Goal: Task Accomplishment & Management: Complete application form

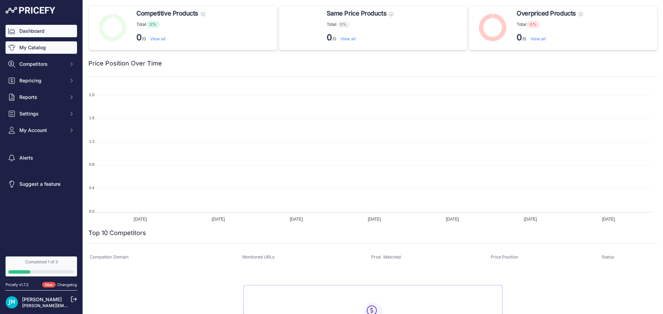
click at [32, 48] on link "My Catalog" at bounding box center [41, 47] width 71 height 12
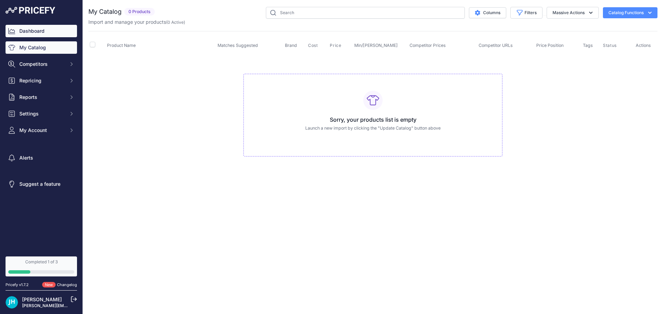
click at [35, 30] on link "Dashboard" at bounding box center [41, 31] width 71 height 12
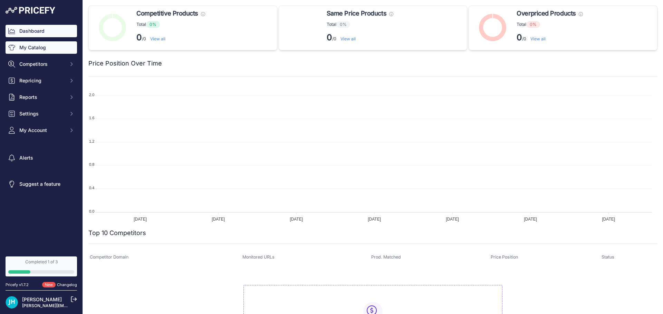
click at [34, 49] on link "My Catalog" at bounding box center [41, 47] width 71 height 12
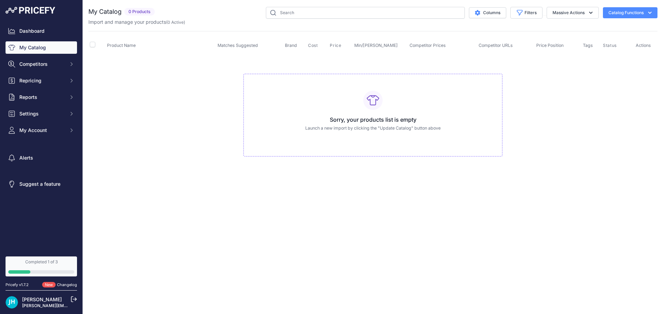
click at [641, 14] on button "Catalog Functions" at bounding box center [630, 12] width 55 height 11
click at [609, 26] on span "Import Additional Info" at bounding box center [617, 28] width 42 height 6
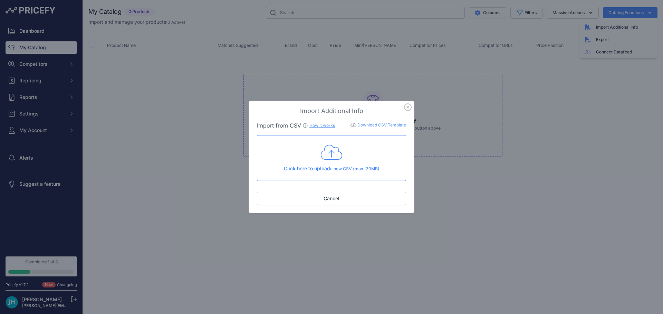
click at [409, 110] on icon "button" at bounding box center [407, 107] width 7 height 7
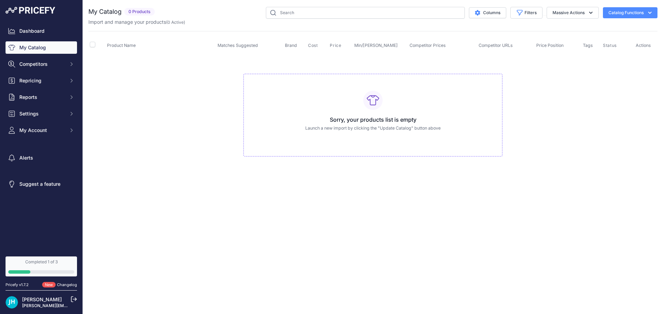
click at [316, 63] on td "Sorry, your products list is empty Launch a new import by clicking the "Update …" at bounding box center [372, 112] width 569 height 116
click at [45, 263] on div "Completed 1 of 3" at bounding box center [41, 263] width 66 height 6
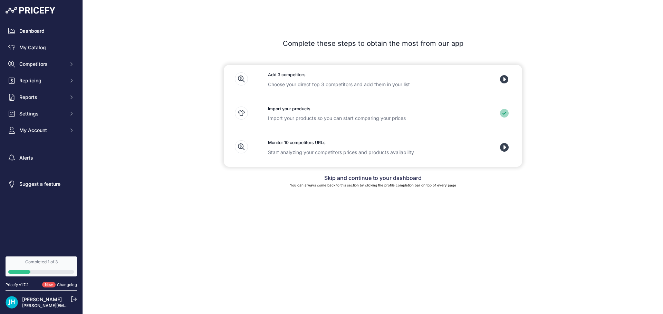
click at [282, 111] on h3 "Import your products" at bounding box center [373, 109] width 210 height 7
click at [245, 113] on icon at bounding box center [241, 113] width 13 height 13
click at [249, 113] on div at bounding box center [240, 116] width 33 height 32
click at [300, 105] on div "Import your products Import your products so you can start comparing your prices" at bounding box center [373, 116] width 232 height 34
click at [290, 75] on h3 "Add 3 competitors" at bounding box center [373, 75] width 210 height 7
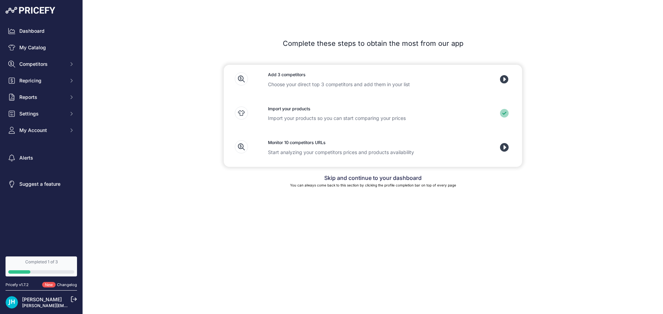
drag, startPoint x: 290, startPoint y: 75, endPoint x: 367, endPoint y: 68, distance: 76.6
click at [293, 75] on h3 "Add 3 competitors" at bounding box center [373, 75] width 210 height 7
click at [505, 145] on icon at bounding box center [504, 147] width 9 height 9
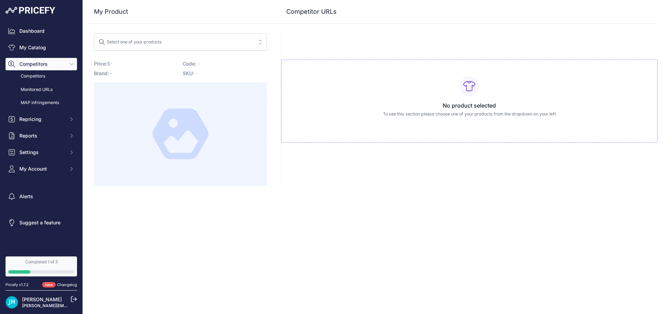
click at [248, 42] on span "Select one of your products" at bounding box center [175, 42] width 154 height 11
click at [246, 172] on div at bounding box center [180, 134] width 173 height 104
click at [331, 9] on h3 "Competitor URLs" at bounding box center [311, 12] width 50 height 10
click at [470, 99] on div "No product selected To see this section please choose one of your products from…" at bounding box center [469, 101] width 376 height 83
click at [428, 79] on div "No product selected To see this section please choose one of your products from…" at bounding box center [469, 101] width 376 height 83
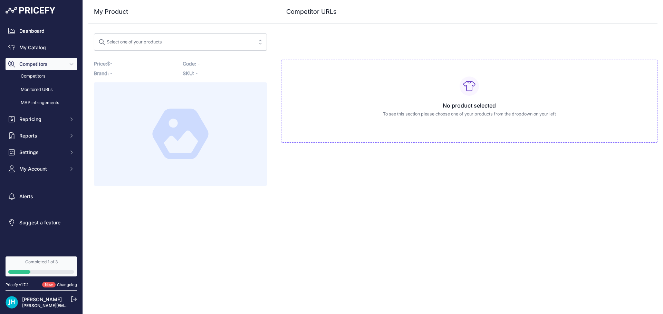
click at [35, 73] on link "Competitors" at bounding box center [41, 76] width 71 height 12
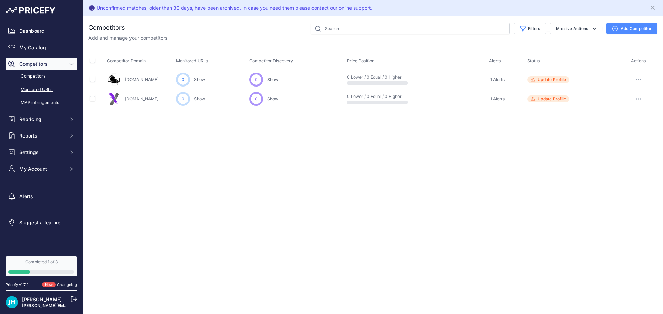
click at [41, 87] on link "Monitored URLs" at bounding box center [41, 90] width 71 height 12
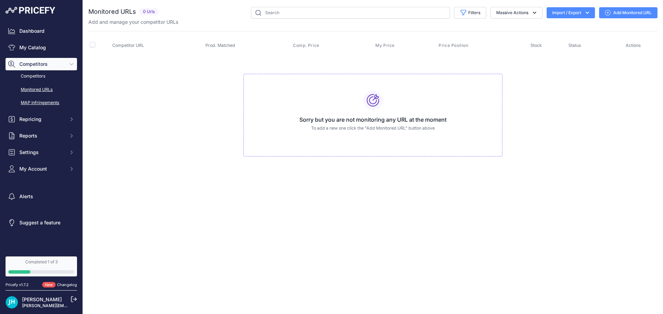
click at [44, 104] on link "MAP infringements" at bounding box center [41, 103] width 71 height 12
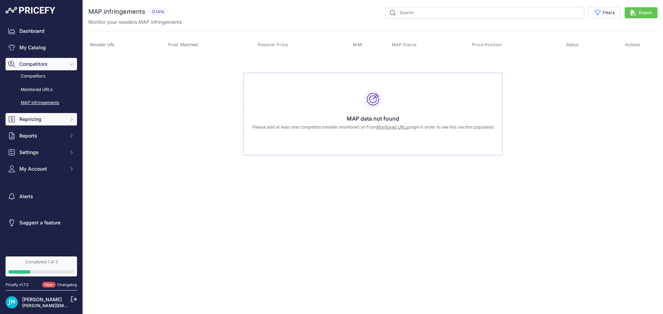
click at [38, 118] on span "Repricing" at bounding box center [41, 119] width 45 height 7
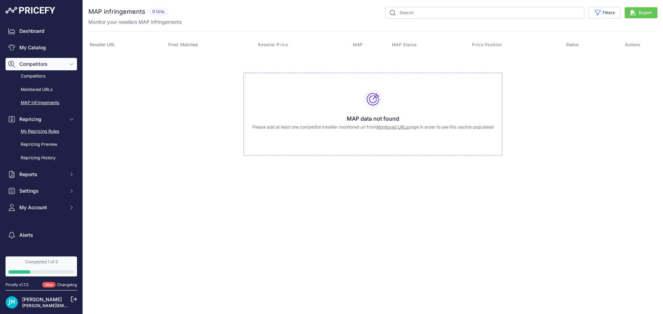
click at [42, 130] on link "My Repricing Rules" at bounding box center [41, 132] width 71 height 12
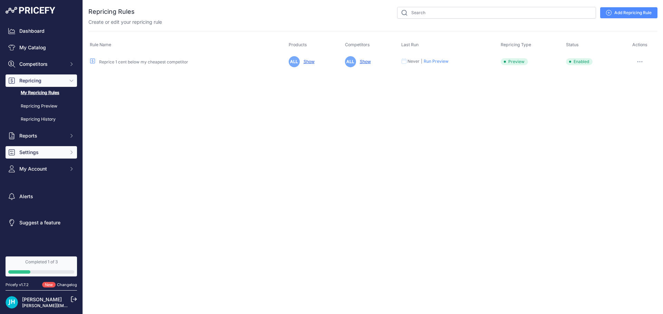
click at [35, 158] on button "Settings" at bounding box center [41, 152] width 71 height 12
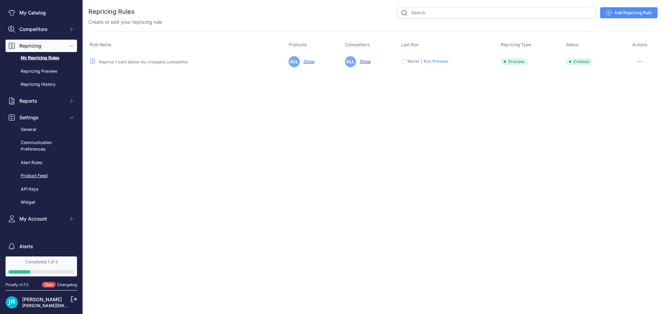
scroll to position [66, 0]
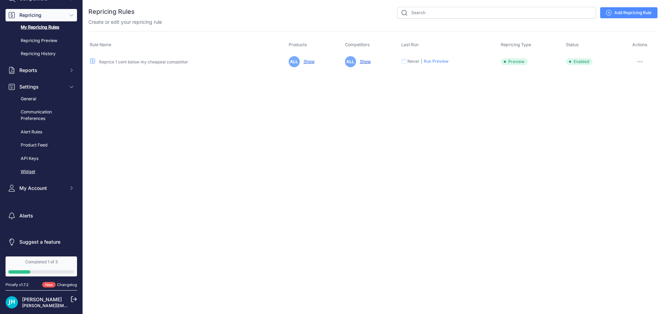
click at [29, 171] on link "Widget" at bounding box center [41, 172] width 71 height 12
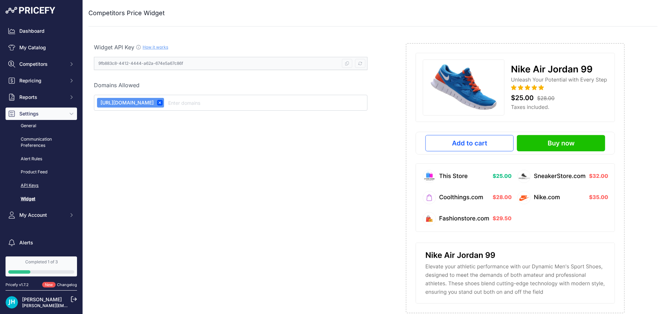
click at [32, 185] on link "API Keys" at bounding box center [41, 186] width 71 height 12
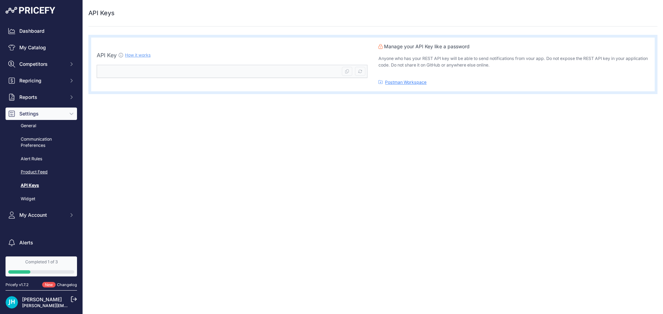
click at [41, 172] on link "Product Feed" at bounding box center [41, 172] width 71 height 12
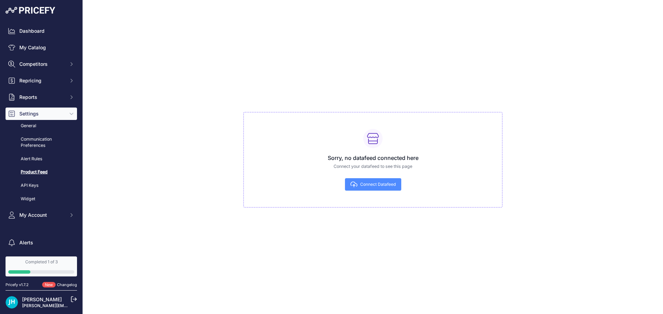
click at [30, 158] on link "Alert Rules" at bounding box center [41, 159] width 71 height 12
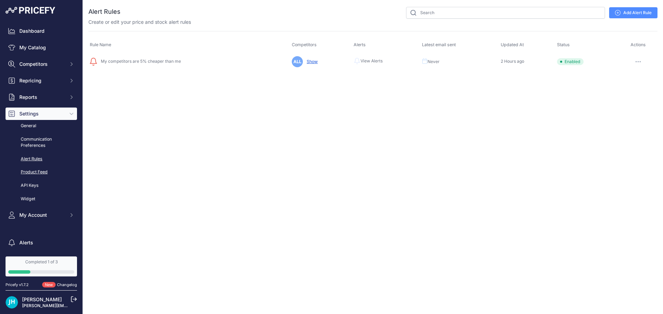
click at [41, 173] on link "Product Feed" at bounding box center [41, 172] width 71 height 12
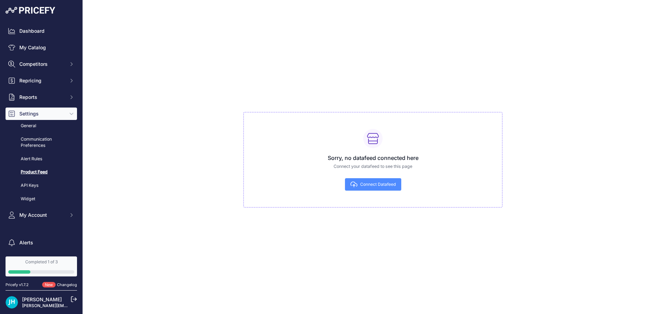
click at [379, 186] on span "Connect Datafeed" at bounding box center [378, 185] width 36 height 6
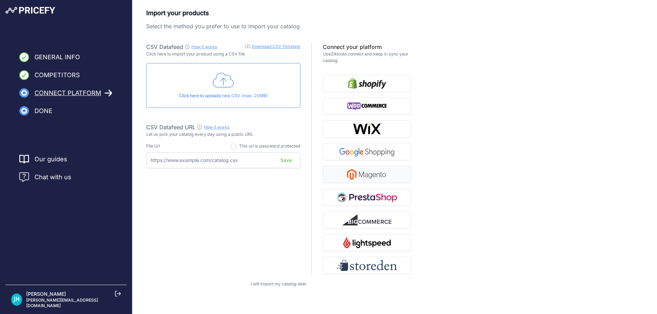
click at [371, 172] on img "button" at bounding box center [367, 174] width 40 height 11
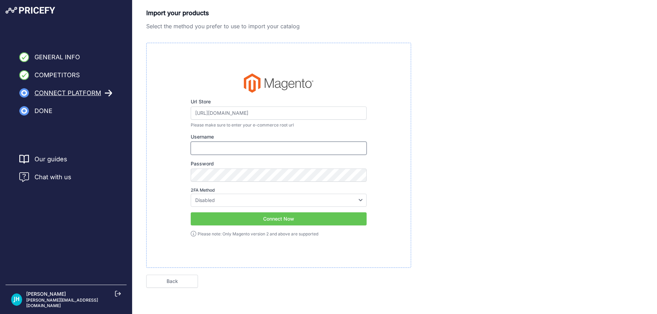
click at [237, 149] on input "Username" at bounding box center [279, 148] width 176 height 13
type input "JeffH"
click at [310, 197] on select "Disabled Google Authenticator Duo Security Authy U2F" at bounding box center [279, 200] width 176 height 13
select select "google"
click at [191, 194] on select "Disabled Google Authenticator Duo Security Authy U2F" at bounding box center [279, 200] width 176 height 13
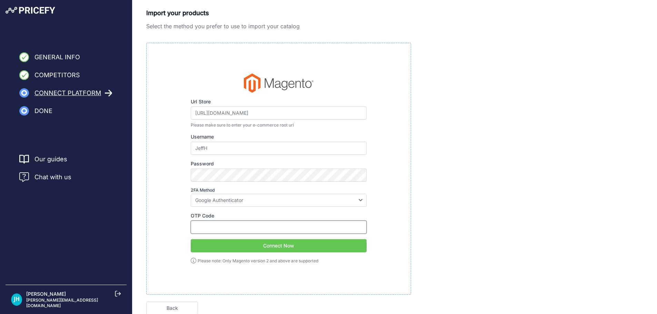
click at [209, 224] on input "OTP Code" at bounding box center [279, 227] width 176 height 13
type input "779016"
click at [260, 244] on button "Connect Now" at bounding box center [279, 246] width 176 height 13
click at [274, 250] on button "Connect Now" at bounding box center [279, 246] width 176 height 13
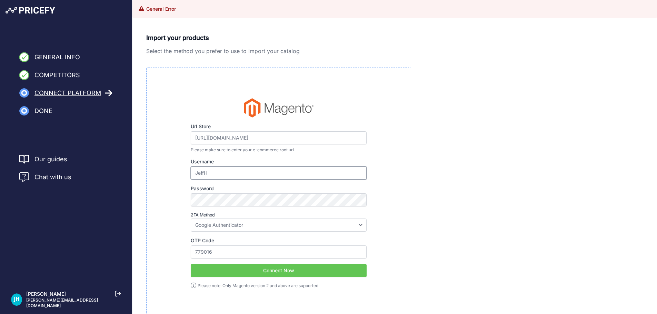
drag, startPoint x: 224, startPoint y: 170, endPoint x: 68, endPoint y: 166, distance: 155.7
click at [108, 169] on div "General Info Competitors Connect Platform Done Finish" at bounding box center [328, 185] width 657 height 370
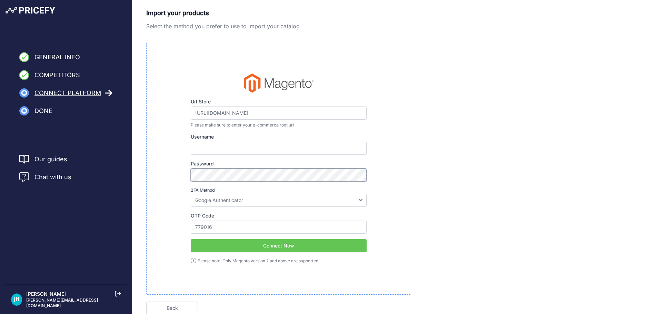
click at [128, 191] on div "General Info Competitors Connect Platform Done Finish" at bounding box center [328, 172] width 657 height 345
click at [244, 202] on select "Disabled Google Authenticator Duo Security Authy U2F" at bounding box center [279, 200] width 176 height 13
select select
click at [191, 194] on select "Disabled Google Authenticator Duo Security Authy U2F" at bounding box center [279, 200] width 176 height 13
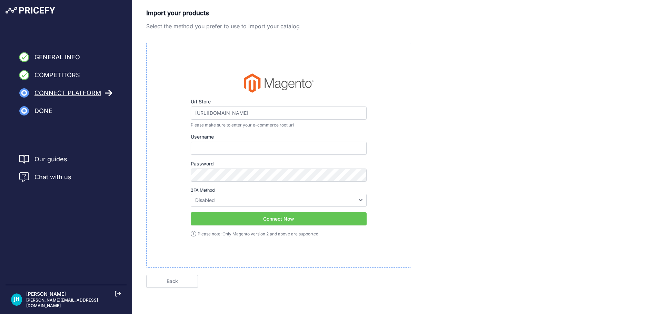
click at [270, 217] on button "Connect Now" at bounding box center [279, 219] width 176 height 13
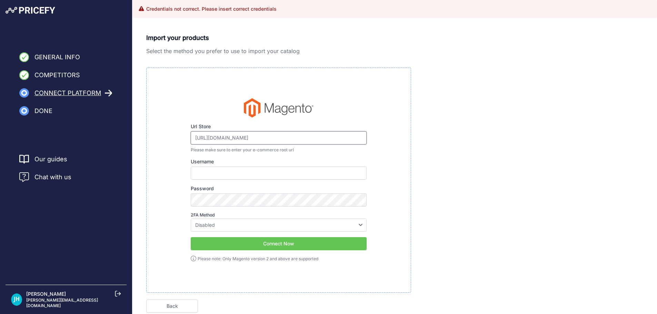
click at [290, 138] on input "[URL][DOMAIN_NAME]" at bounding box center [279, 137] width 176 height 13
paste input "media/googleshopping/googleshopping-1.xml"
type input "[URL][DOMAIN_NAME]"
click at [270, 245] on button "Connect Now" at bounding box center [279, 243] width 176 height 13
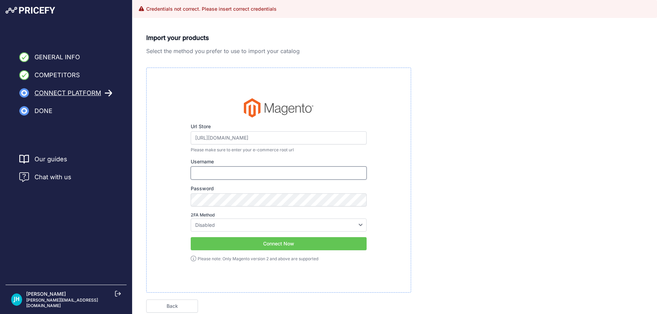
click at [223, 171] on input "Username" at bounding box center [279, 173] width 176 height 13
type input "JeffH"
click at [241, 224] on select "Disabled Google Authenticator Duo Security Authy U2F" at bounding box center [279, 225] width 176 height 13
select select "google"
click at [191, 219] on select "Disabled Google Authenticator Duo Security Authy U2F" at bounding box center [279, 225] width 176 height 13
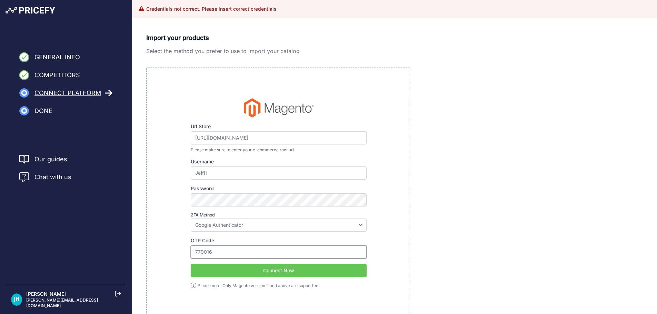
click at [233, 250] on input "779016" at bounding box center [279, 252] width 176 height 13
click at [242, 250] on input "779016" at bounding box center [279, 252] width 176 height 13
type input "7"
type input "299523"
click button "Next" at bounding box center [0, 0] width 0 height 0
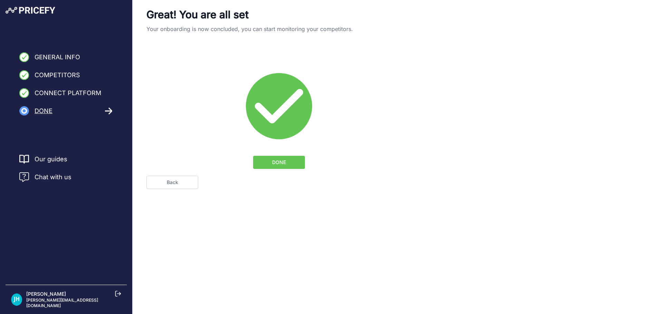
click at [283, 164] on span "DONE" at bounding box center [279, 162] width 14 height 7
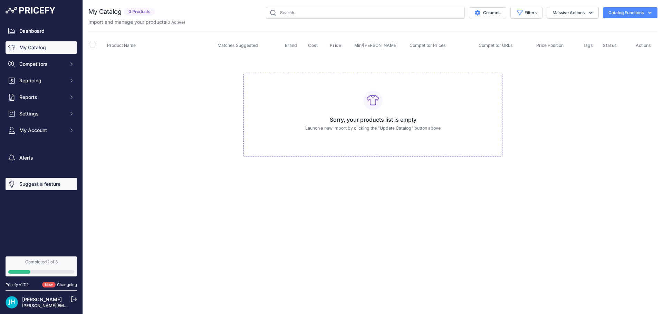
click at [36, 183] on link "Suggest a feature" at bounding box center [41, 184] width 71 height 12
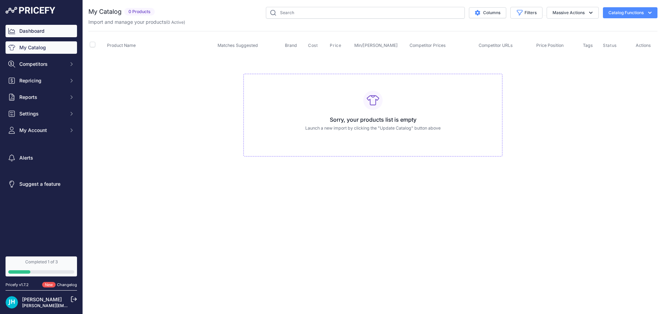
click at [31, 30] on link "Dashboard" at bounding box center [41, 31] width 71 height 12
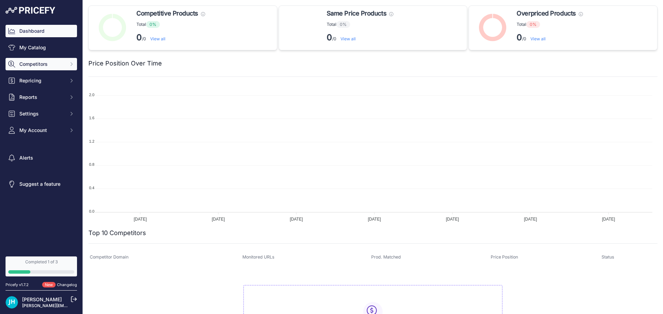
click at [29, 63] on span "Competitors" at bounding box center [41, 64] width 45 height 7
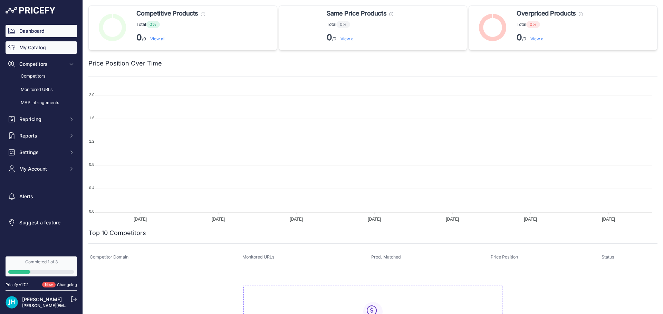
click at [30, 51] on link "My Catalog" at bounding box center [41, 47] width 71 height 12
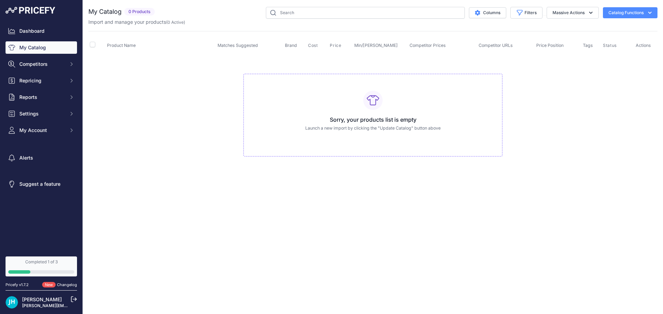
click at [140, 11] on span "0 Products" at bounding box center [139, 12] width 30 height 8
click at [622, 12] on button "Catalog Functions" at bounding box center [630, 12] width 55 height 11
click at [611, 27] on span "Import Additional Info" at bounding box center [617, 28] width 42 height 6
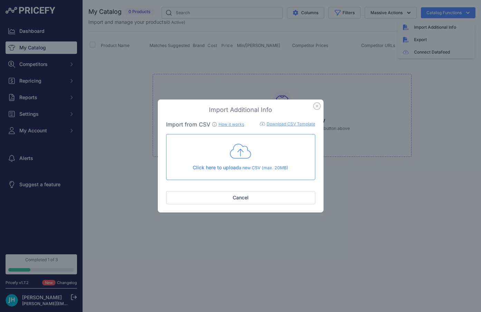
click at [243, 158] on icon at bounding box center [240, 151] width 21 height 15
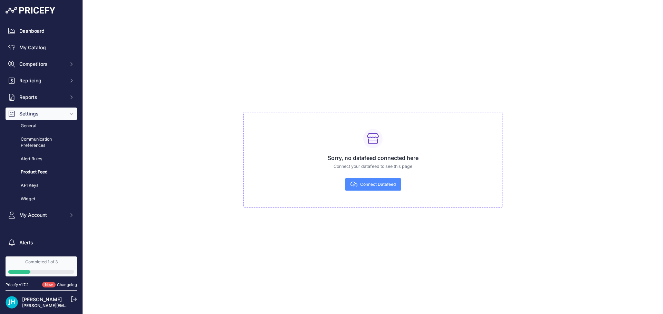
click at [375, 186] on span "Connect Datafeed" at bounding box center [378, 185] width 36 height 6
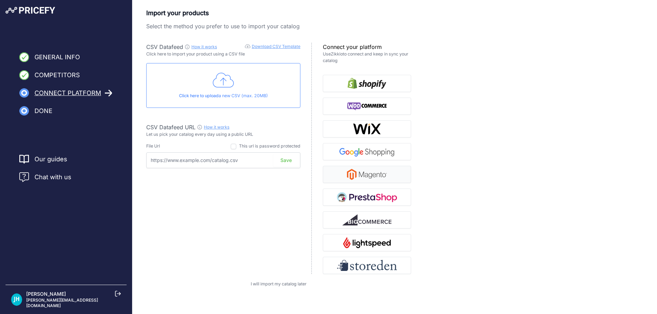
click at [371, 174] on img "button" at bounding box center [367, 174] width 40 height 11
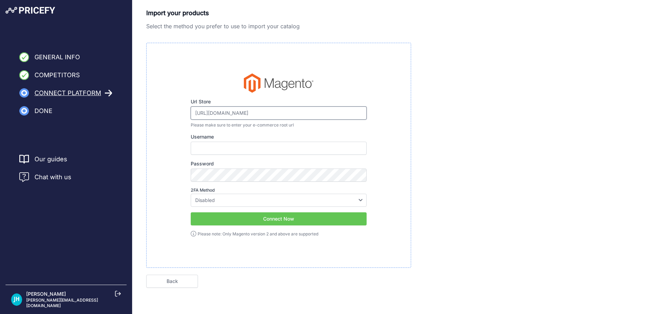
click at [356, 111] on input "[URL][DOMAIN_NAME]" at bounding box center [279, 113] width 176 height 13
drag, startPoint x: 359, startPoint y: 113, endPoint x: 68, endPoint y: 99, distance: 291.3
click at [69, 99] on div "General Info Competitors Connect Platform Done Finish" at bounding box center [328, 159] width 657 height 319
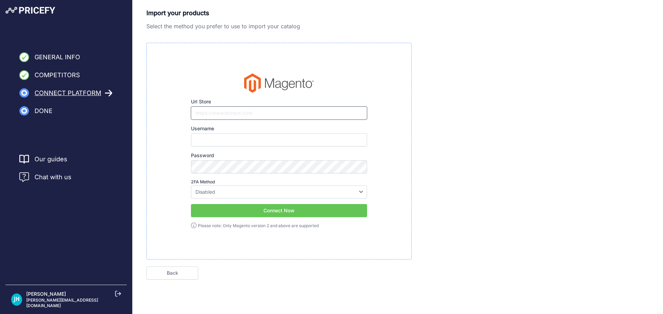
paste input "[URL][DOMAIN_NAME]"
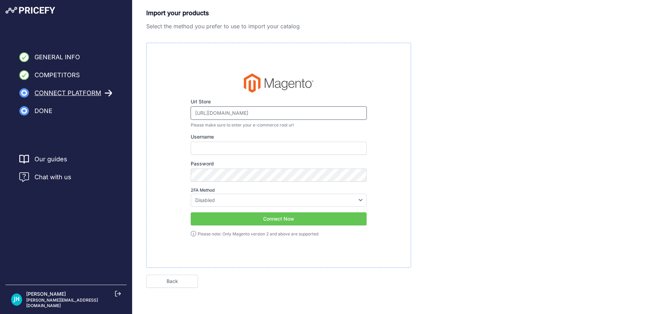
type input "[URL][DOMAIN_NAME]"
click at [222, 144] on input "Username" at bounding box center [279, 148] width 176 height 13
click at [252, 146] on input "JeffH" at bounding box center [279, 148] width 176 height 13
type input "JeffH"
click at [211, 200] on select "Disabled Google Authenticator Duo Security Authy U2F" at bounding box center [279, 200] width 176 height 13
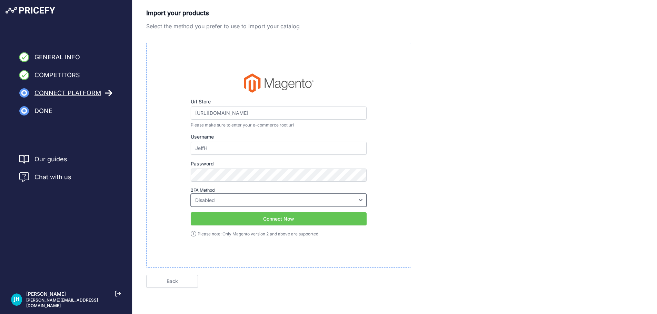
select select "google"
click at [191, 194] on select "Disabled Google Authenticator Duo Security Authy U2F" at bounding box center [279, 200] width 176 height 13
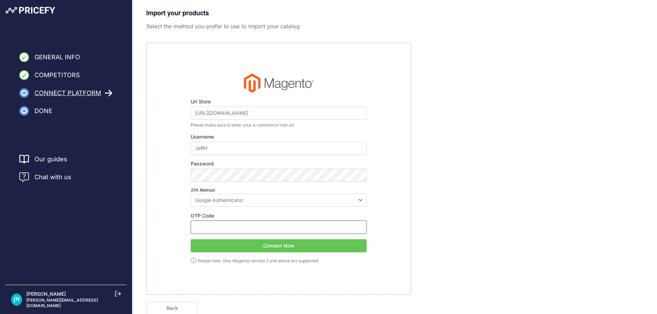
click at [221, 222] on input "OTP Code" at bounding box center [279, 227] width 176 height 13
type input "354656"
click at [306, 244] on button "Connect Now" at bounding box center [279, 246] width 176 height 13
